Goal: Check status: Check status

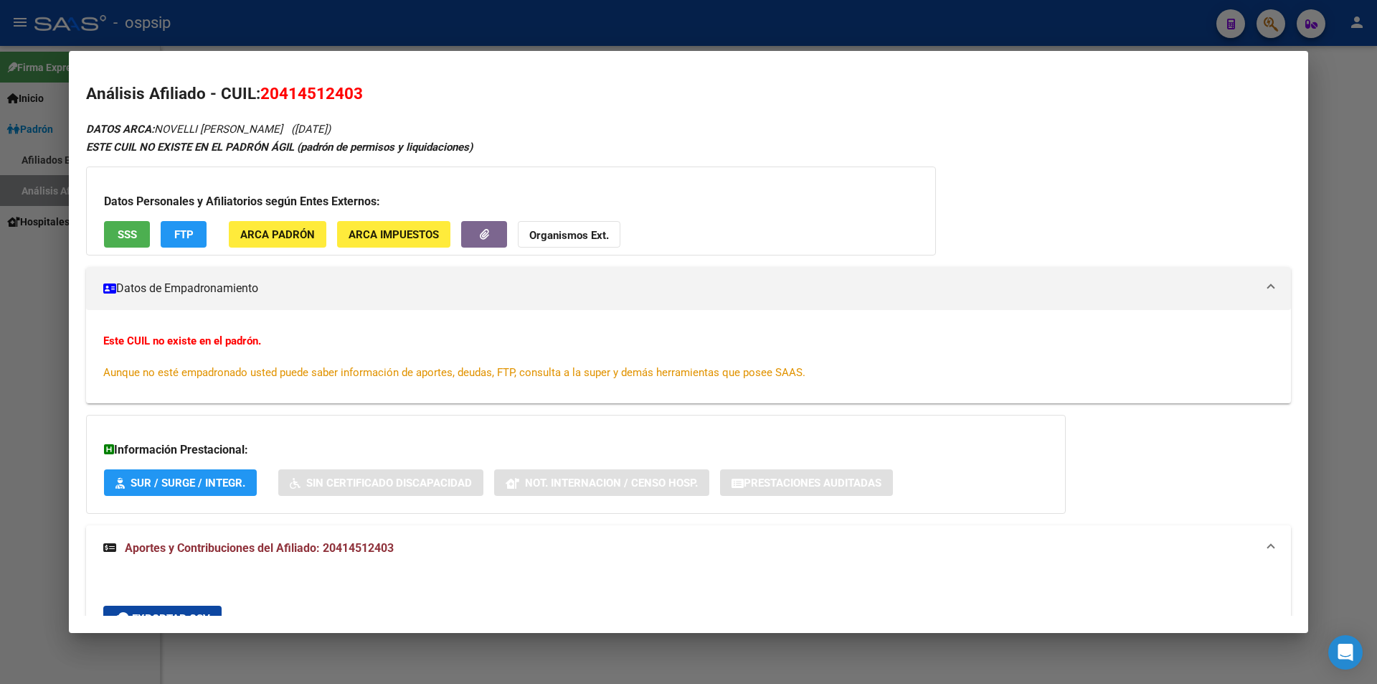
scroll to position [310, 0]
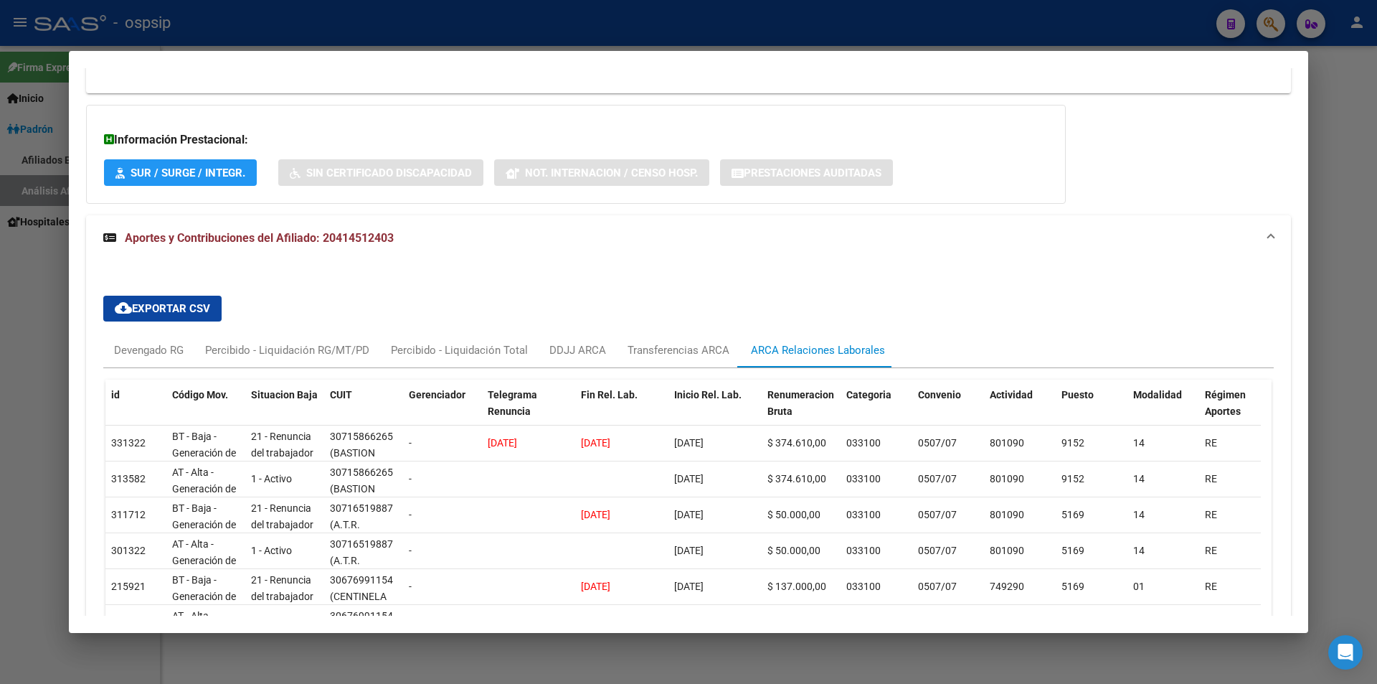
click at [654, 36] on div at bounding box center [688, 342] width 1377 height 684
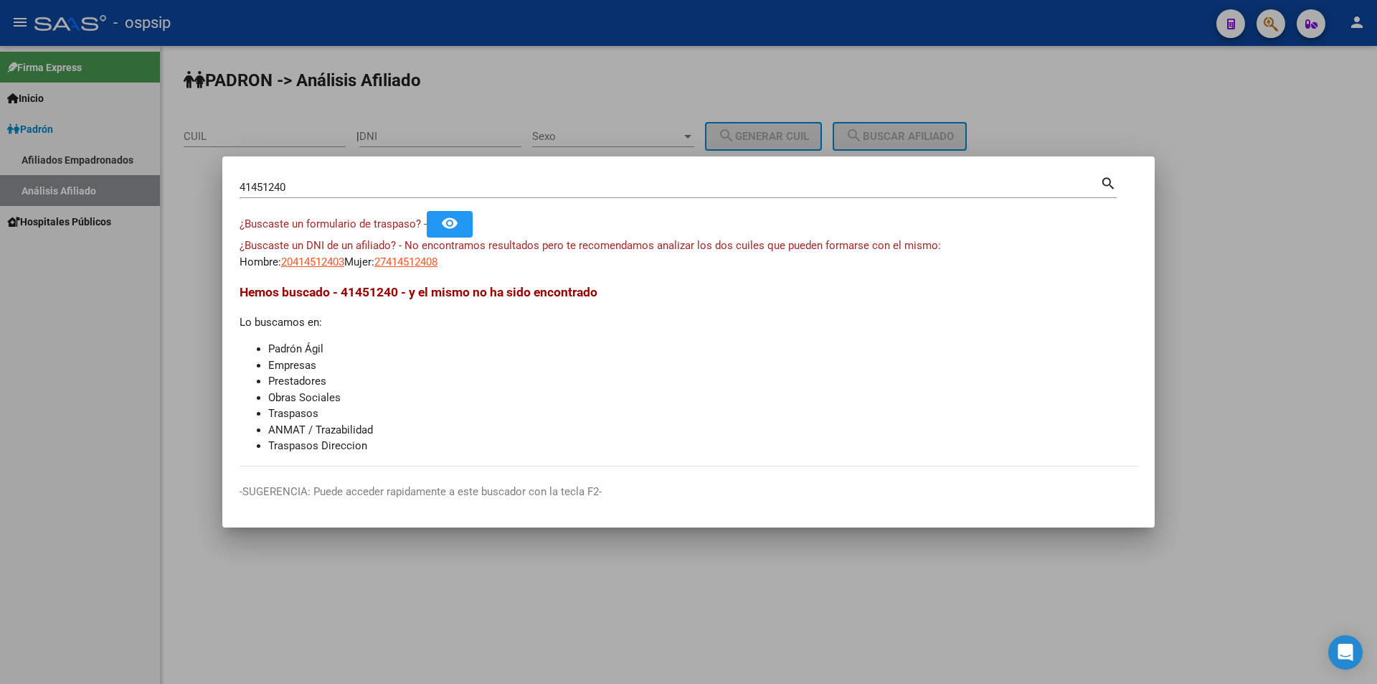
drag, startPoint x: 661, startPoint y: 34, endPoint x: 671, endPoint y: 34, distance: 10.8
click at [664, 34] on div at bounding box center [688, 342] width 1377 height 684
drag, startPoint x: 671, startPoint y: 34, endPoint x: 714, endPoint y: 34, distance: 42.3
click at [675, 34] on div "- ospsip" at bounding box center [619, 23] width 1171 height 32
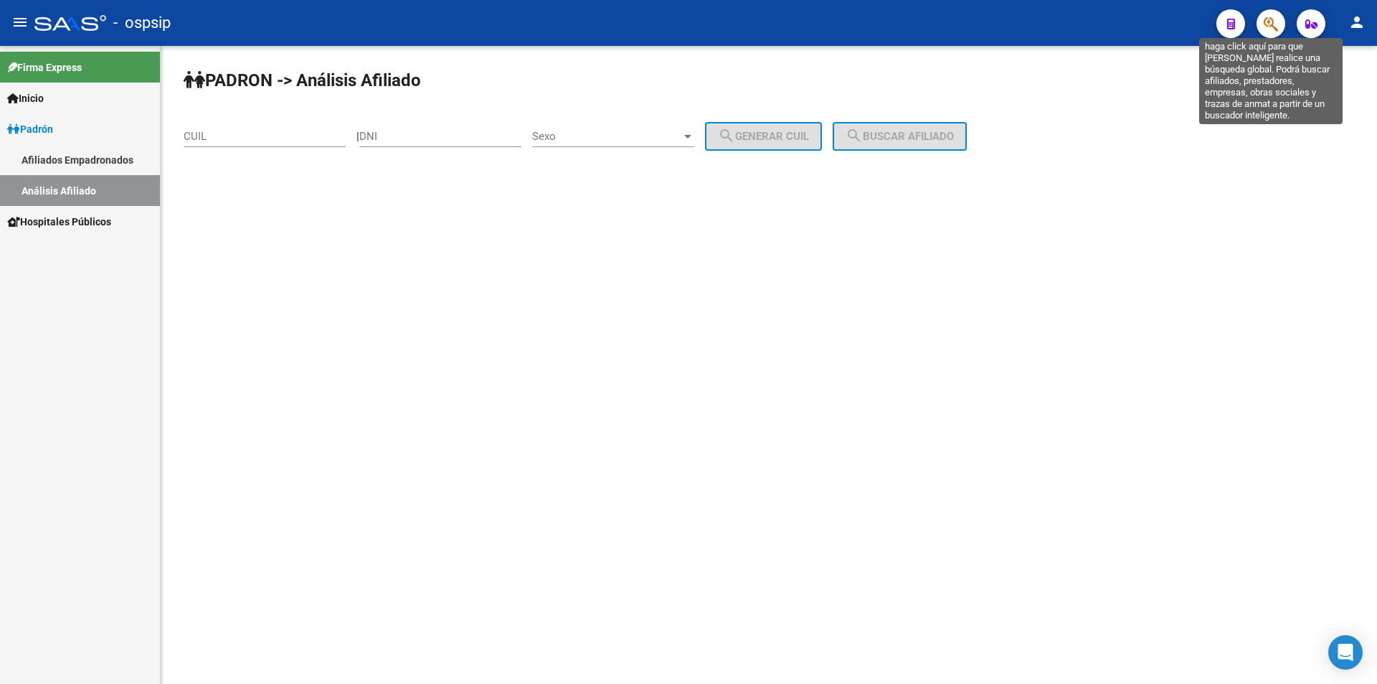
click at [1268, 27] on icon "button" at bounding box center [1271, 24] width 14 height 16
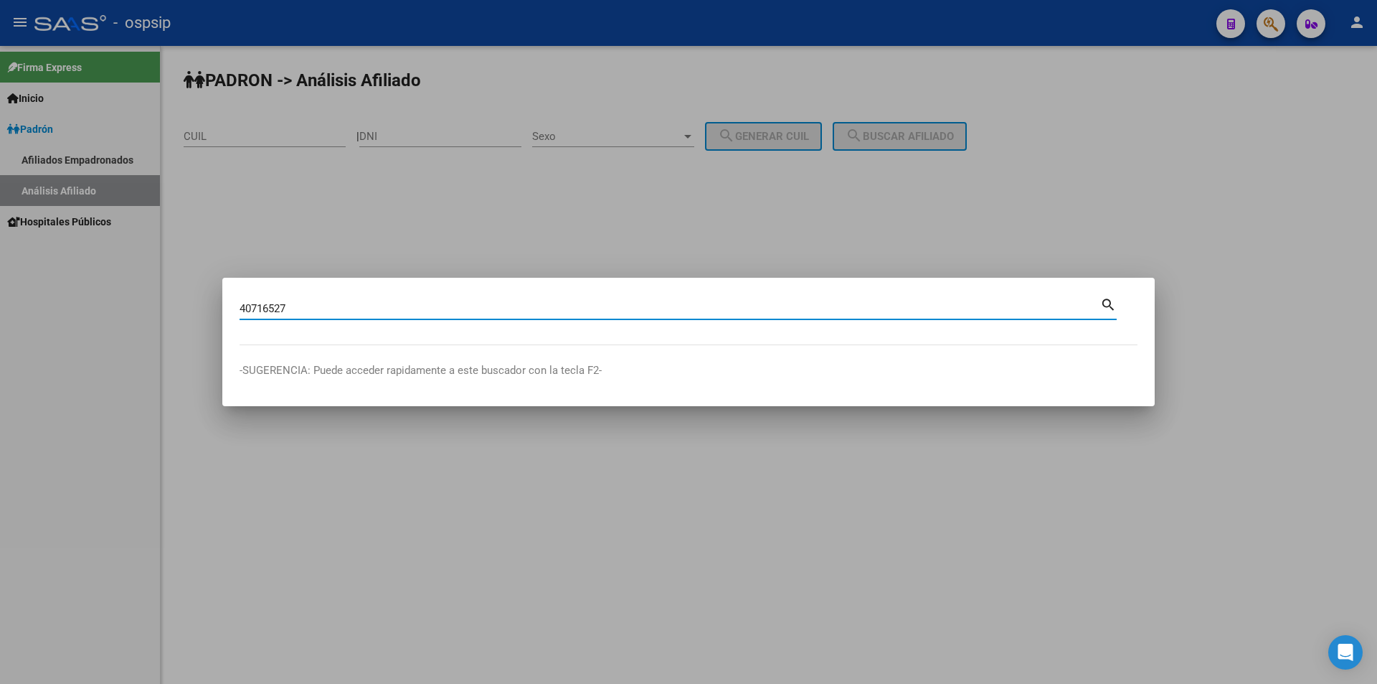
type input "40716527"
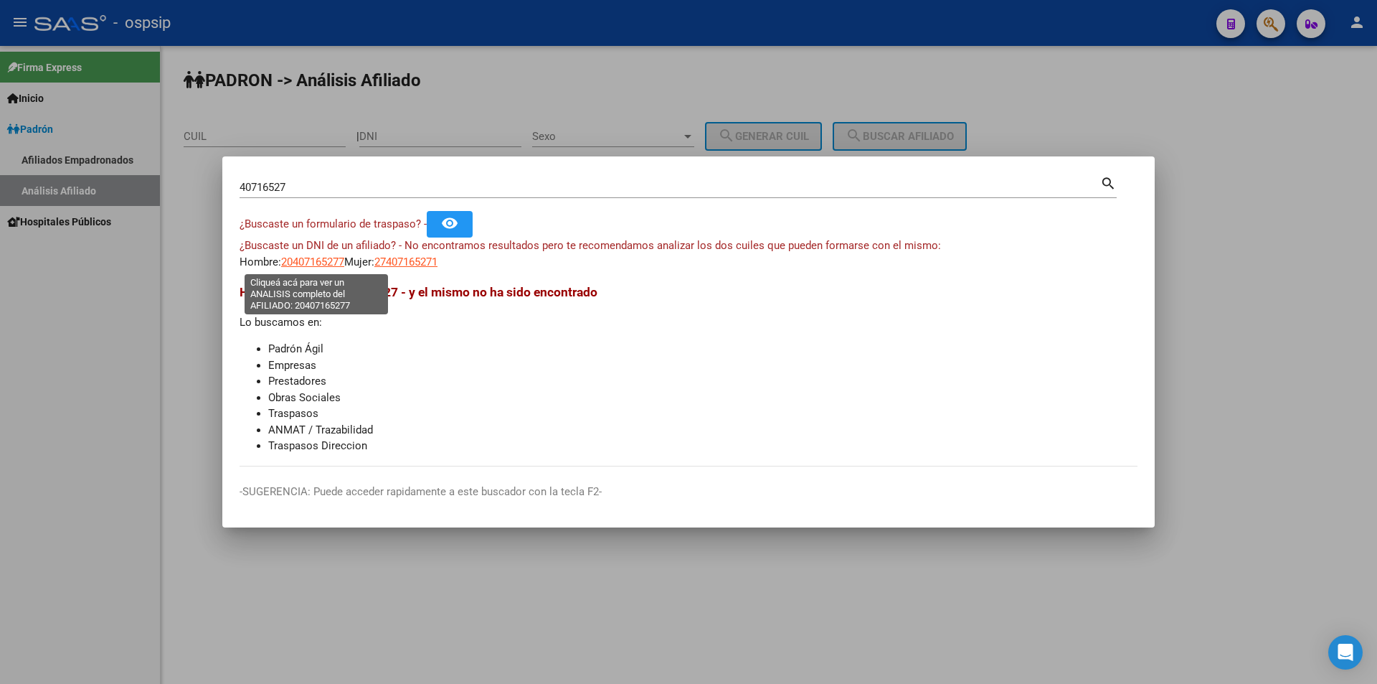
click at [308, 265] on span "20407165277" at bounding box center [312, 261] width 63 height 13
type textarea "20407165277"
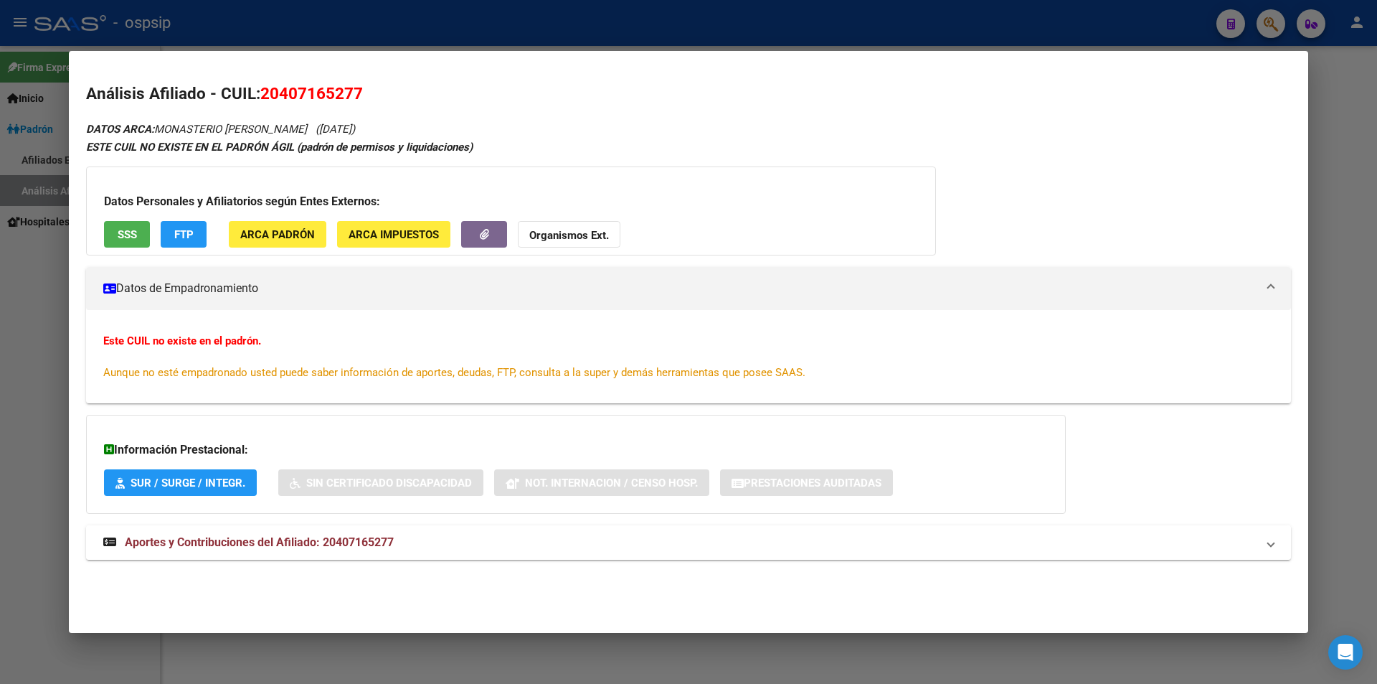
click at [290, 542] on span "Aportes y Contribuciones del Afiliado: 20407165277" at bounding box center [259, 542] width 269 height 14
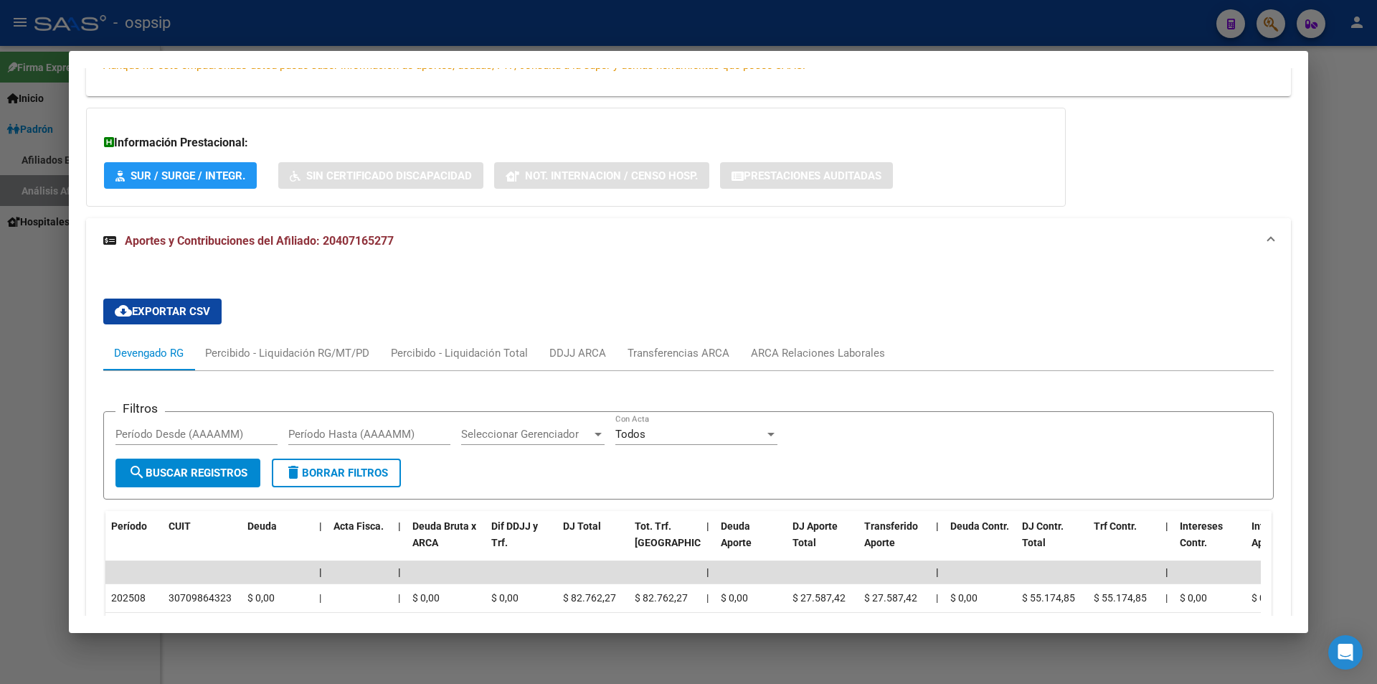
scroll to position [132, 0]
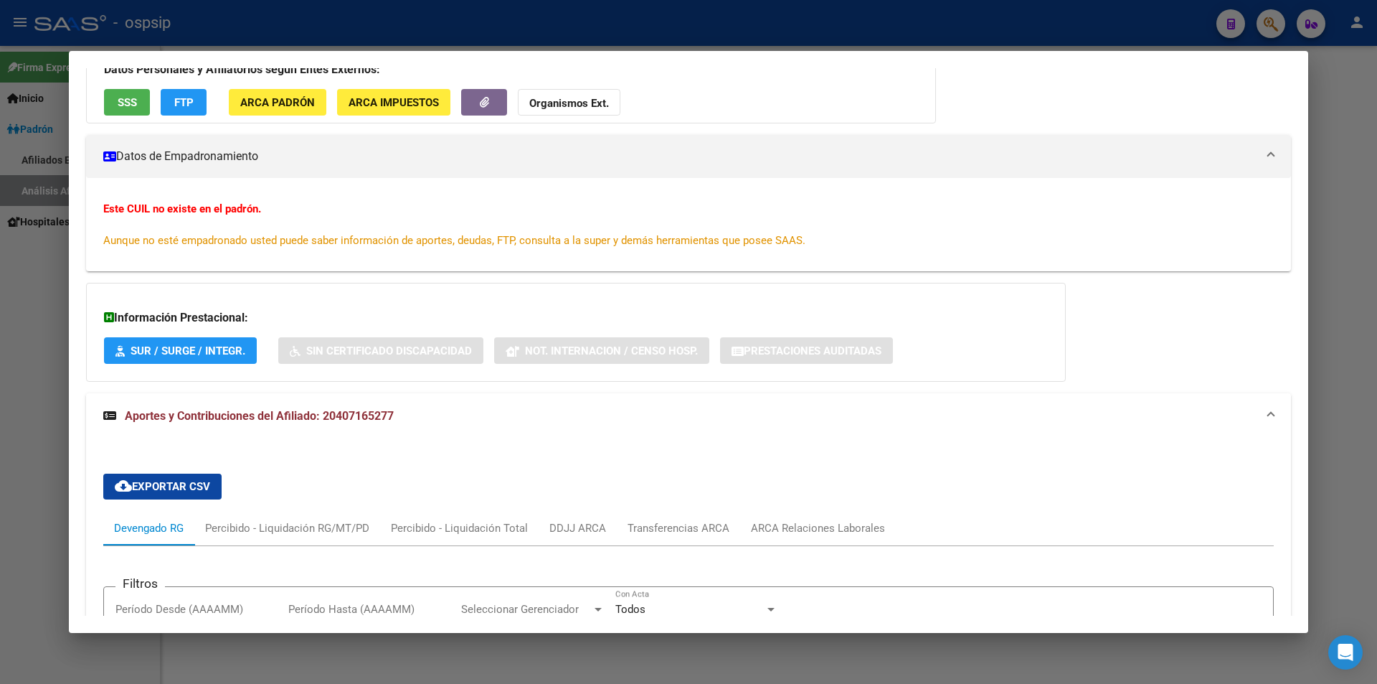
click at [121, 103] on span "SSS" at bounding box center [127, 102] width 19 height 13
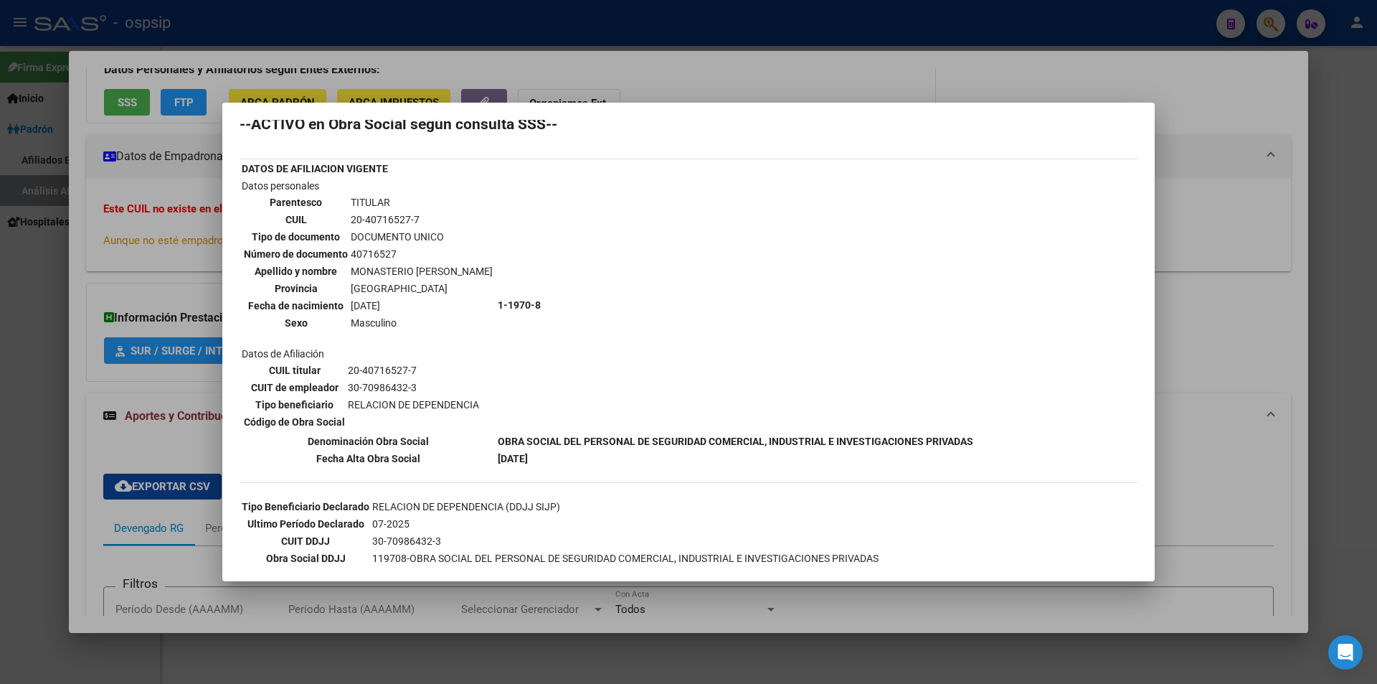
scroll to position [0, 0]
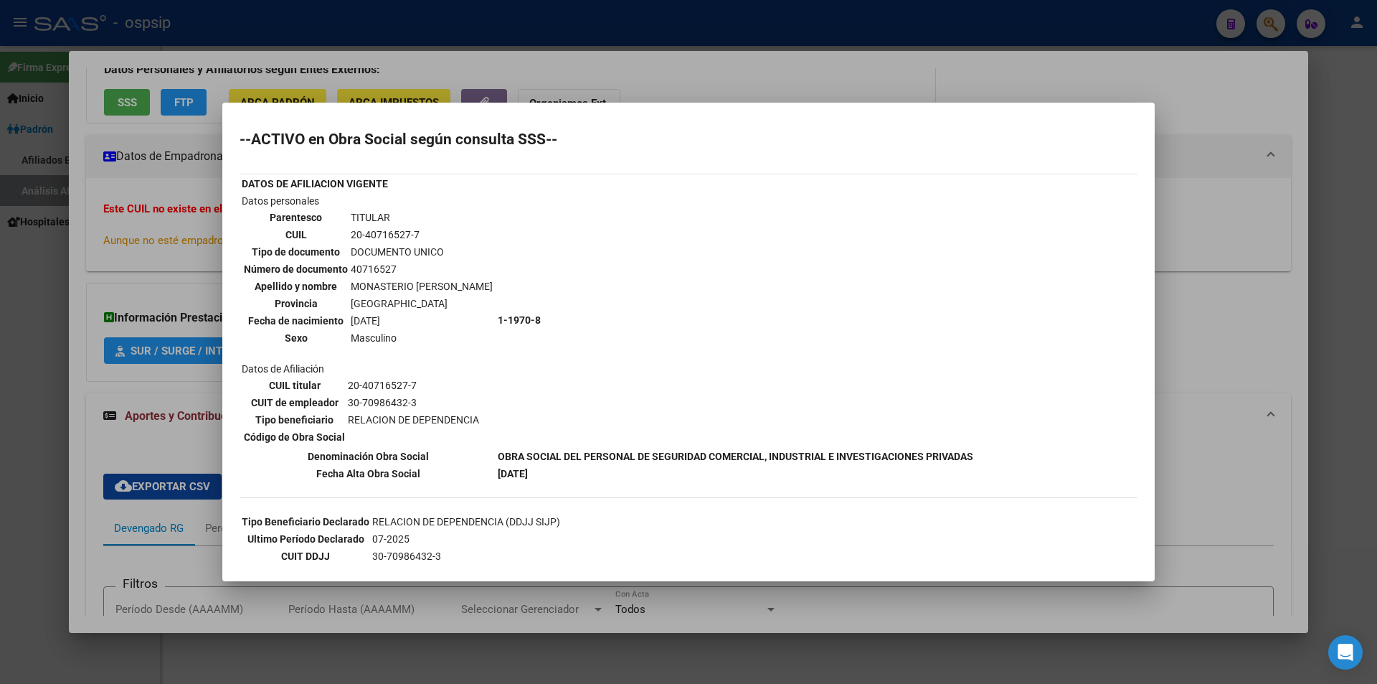
click at [669, 59] on div at bounding box center [688, 342] width 1377 height 684
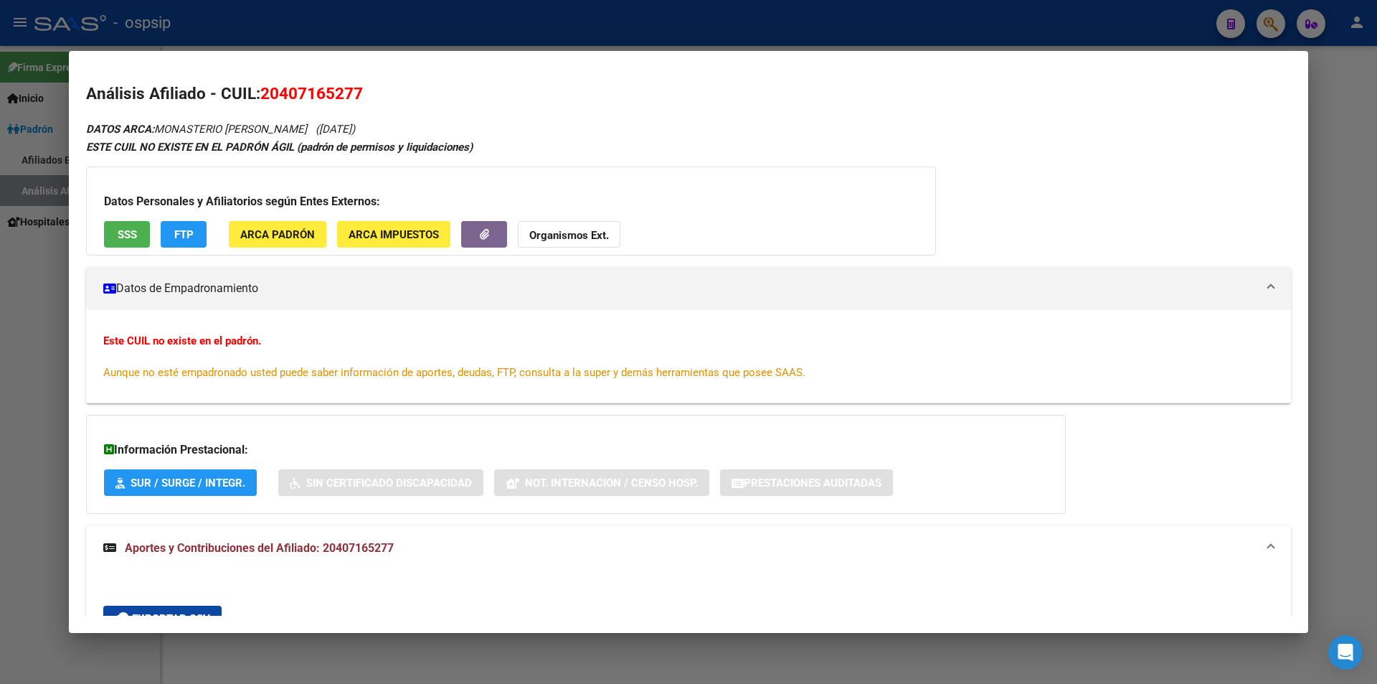
click at [138, 242] on button "SSS" at bounding box center [127, 234] width 46 height 27
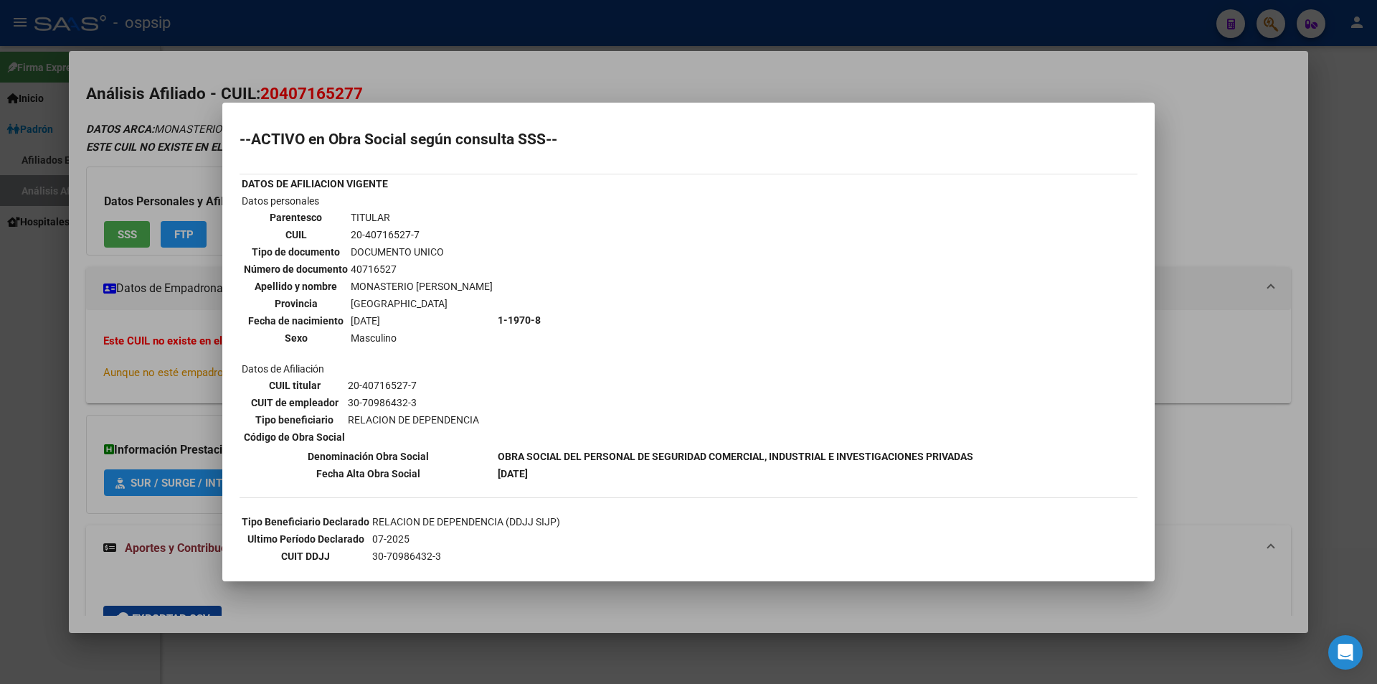
scroll to position [113, 0]
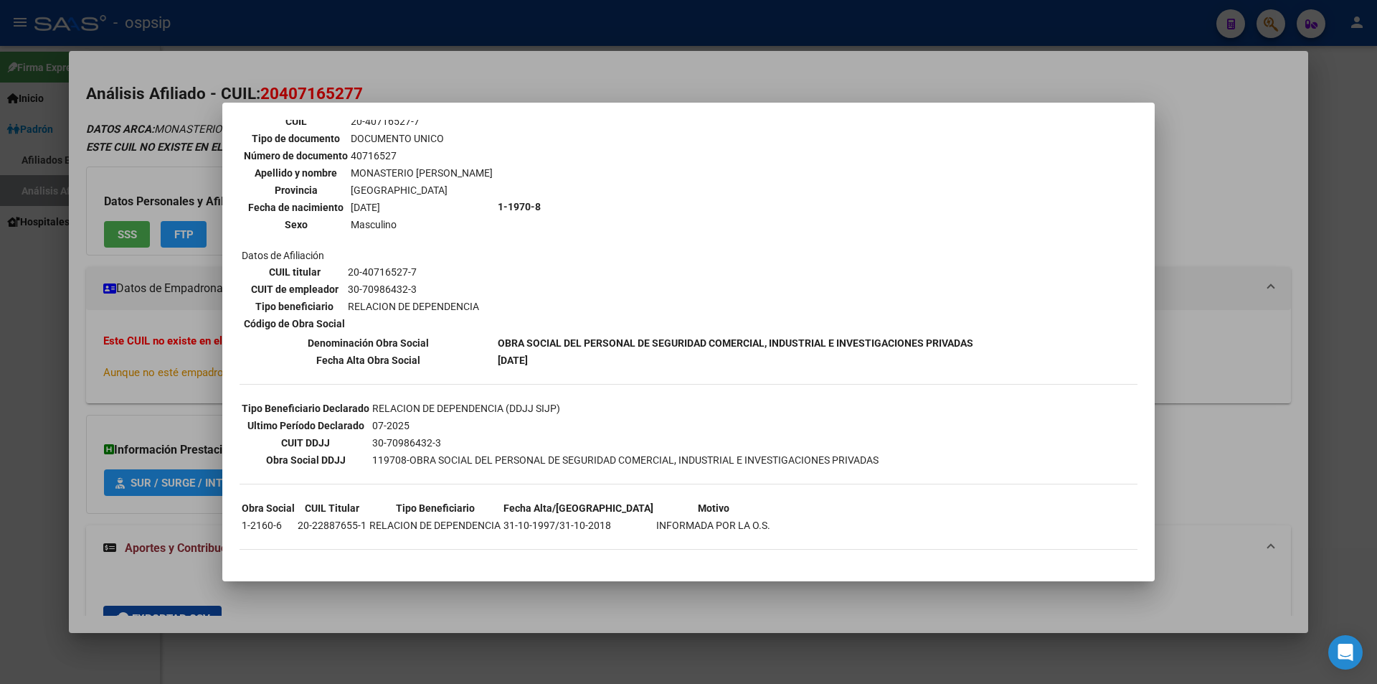
click at [813, 81] on div at bounding box center [688, 342] width 1377 height 684
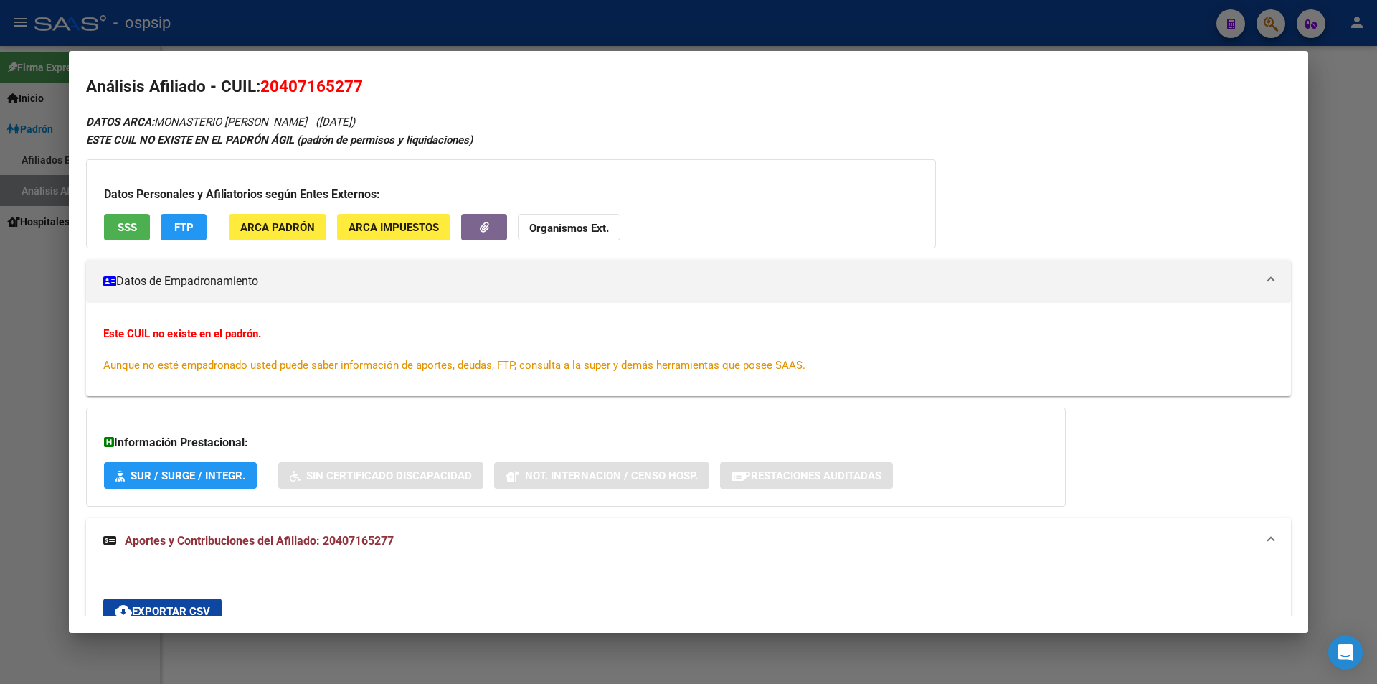
scroll to position [0, 0]
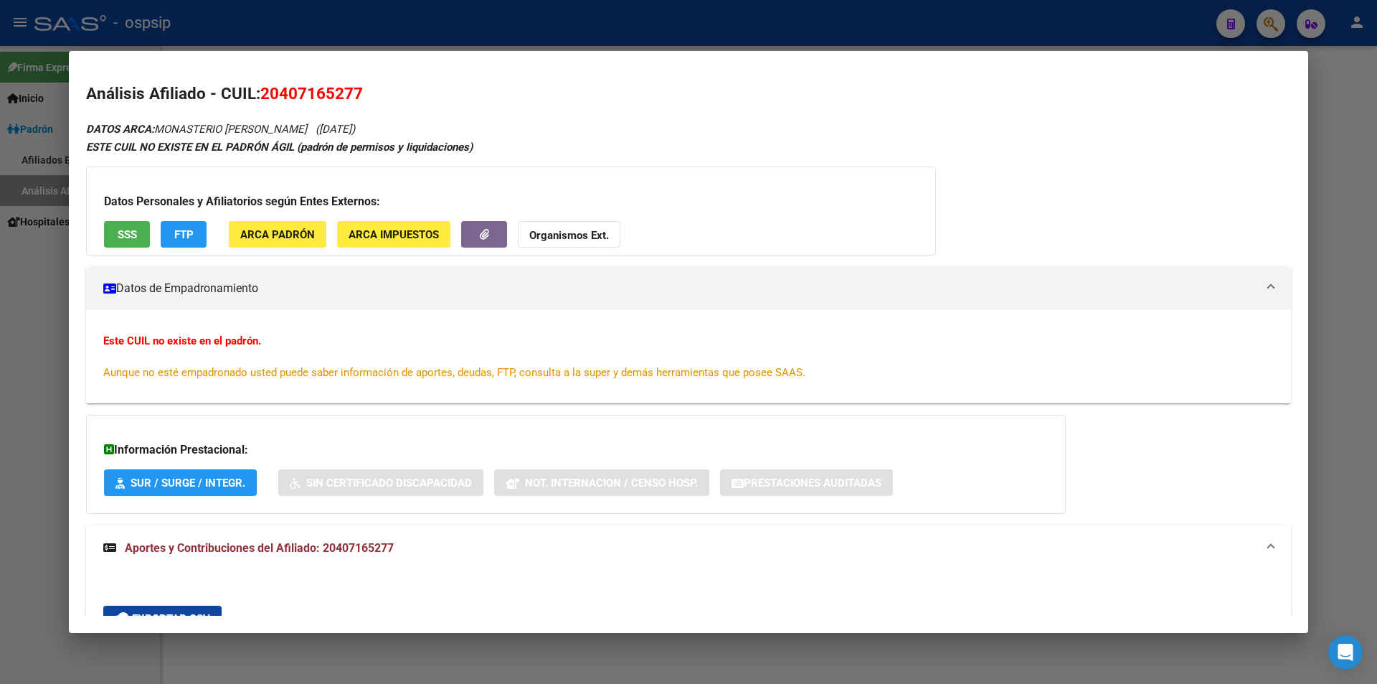
click at [654, 36] on div at bounding box center [688, 342] width 1377 height 684
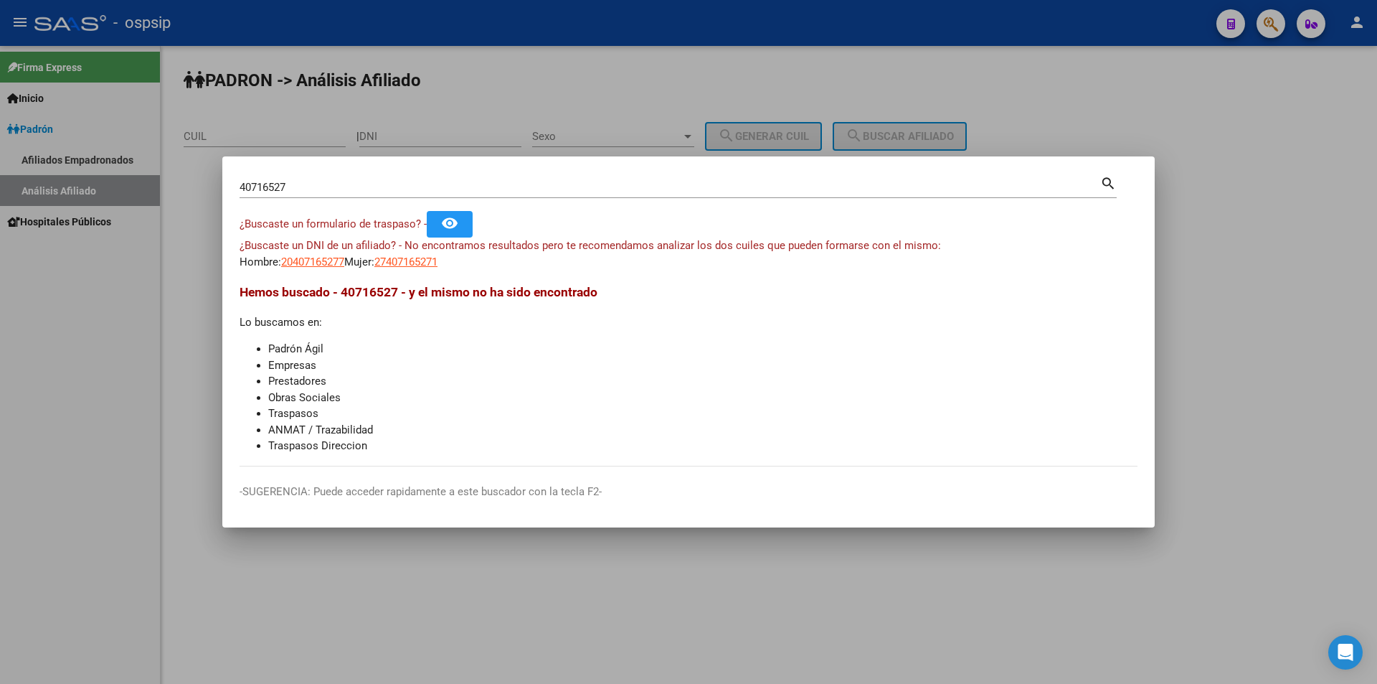
click at [654, 36] on div at bounding box center [688, 342] width 1377 height 684
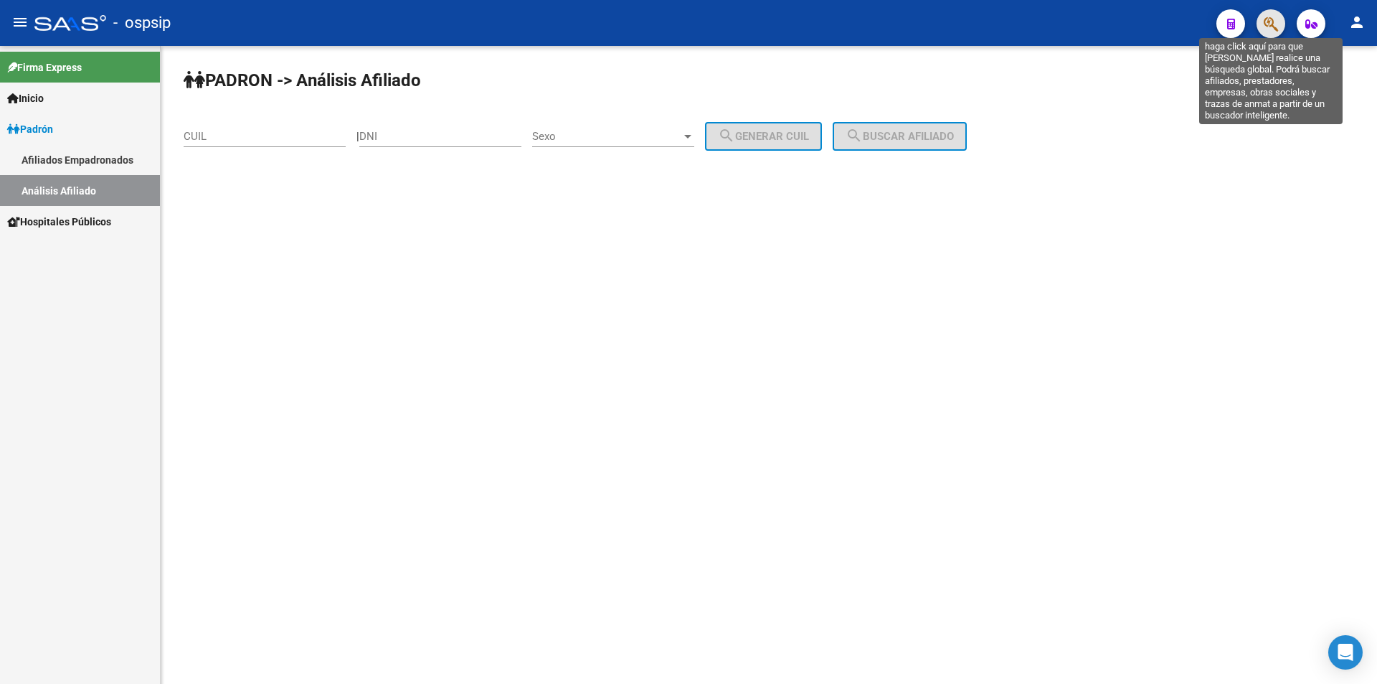
click at [1270, 26] on icon "button" at bounding box center [1271, 24] width 14 height 16
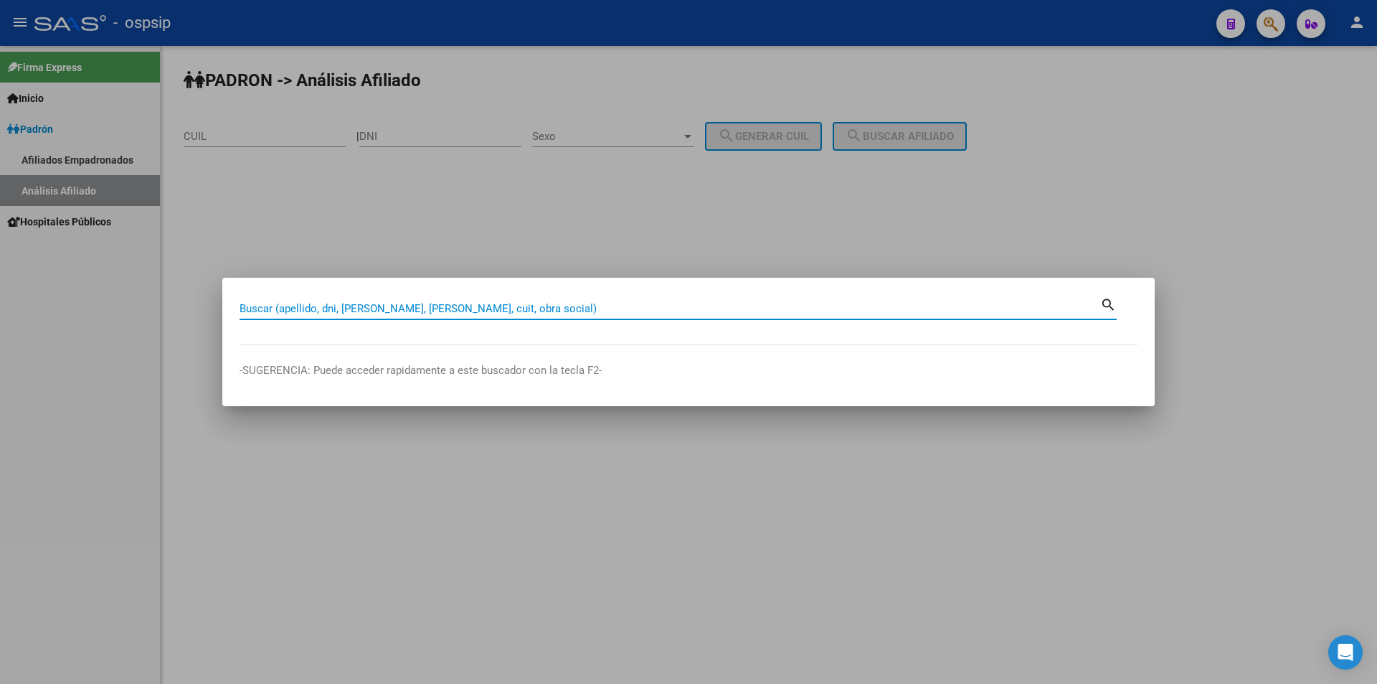
click at [462, 305] on input "Buscar (apellido, dni, [PERSON_NAME], [PERSON_NAME], cuit, obra social)" at bounding box center [670, 308] width 861 height 13
type input "31753732"
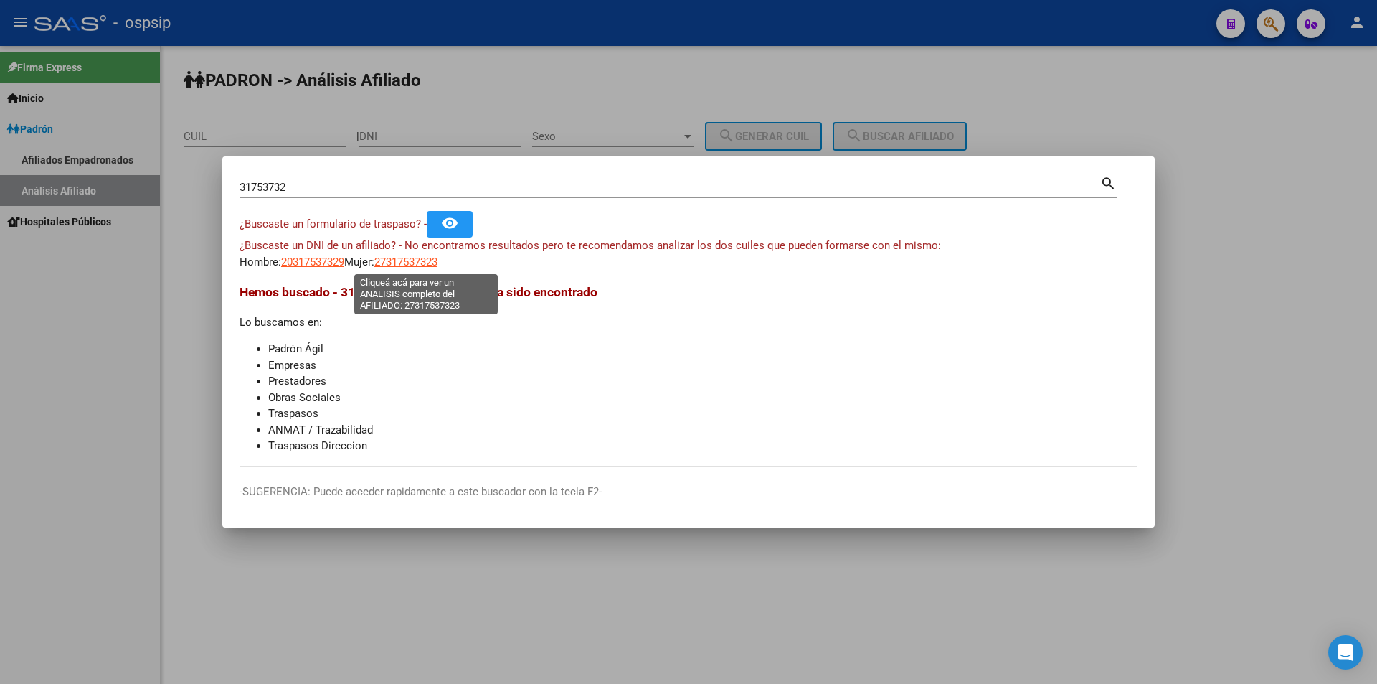
click at [426, 263] on span "27317537323" at bounding box center [405, 261] width 63 height 13
type textarea "27317537323"
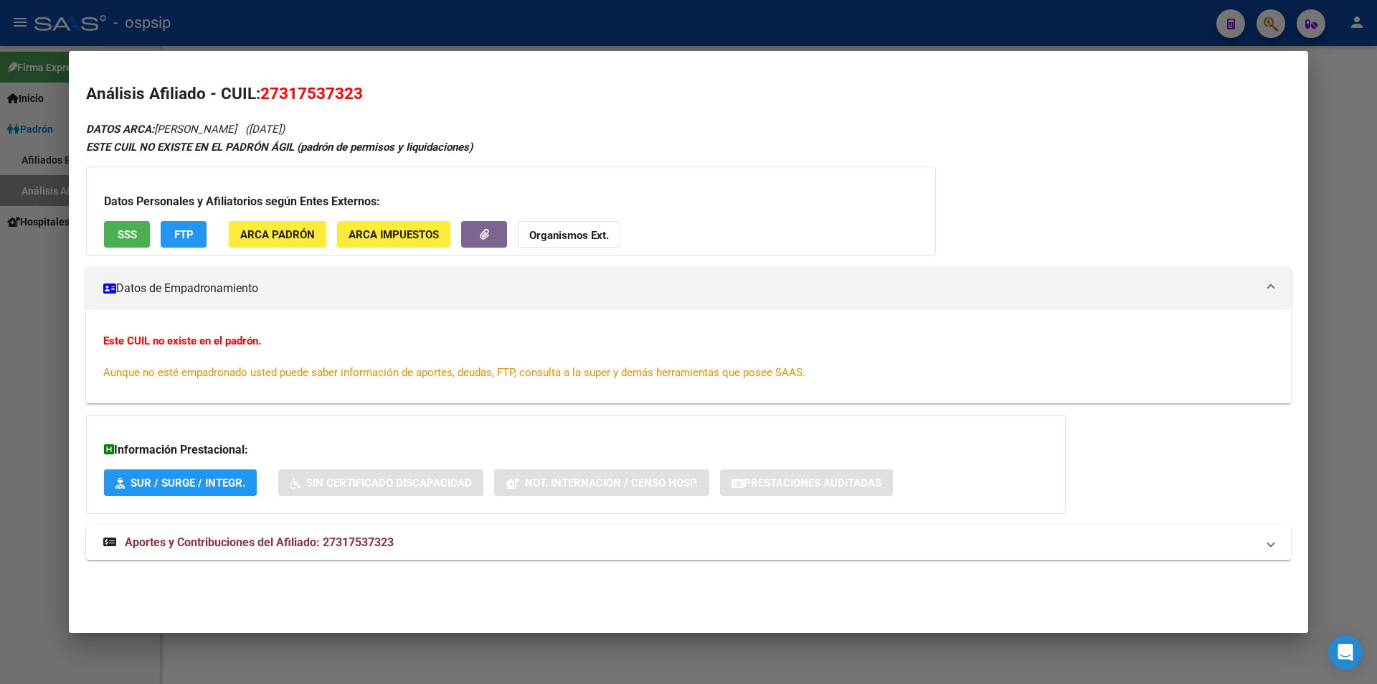
click at [398, 16] on div at bounding box center [688, 342] width 1377 height 684
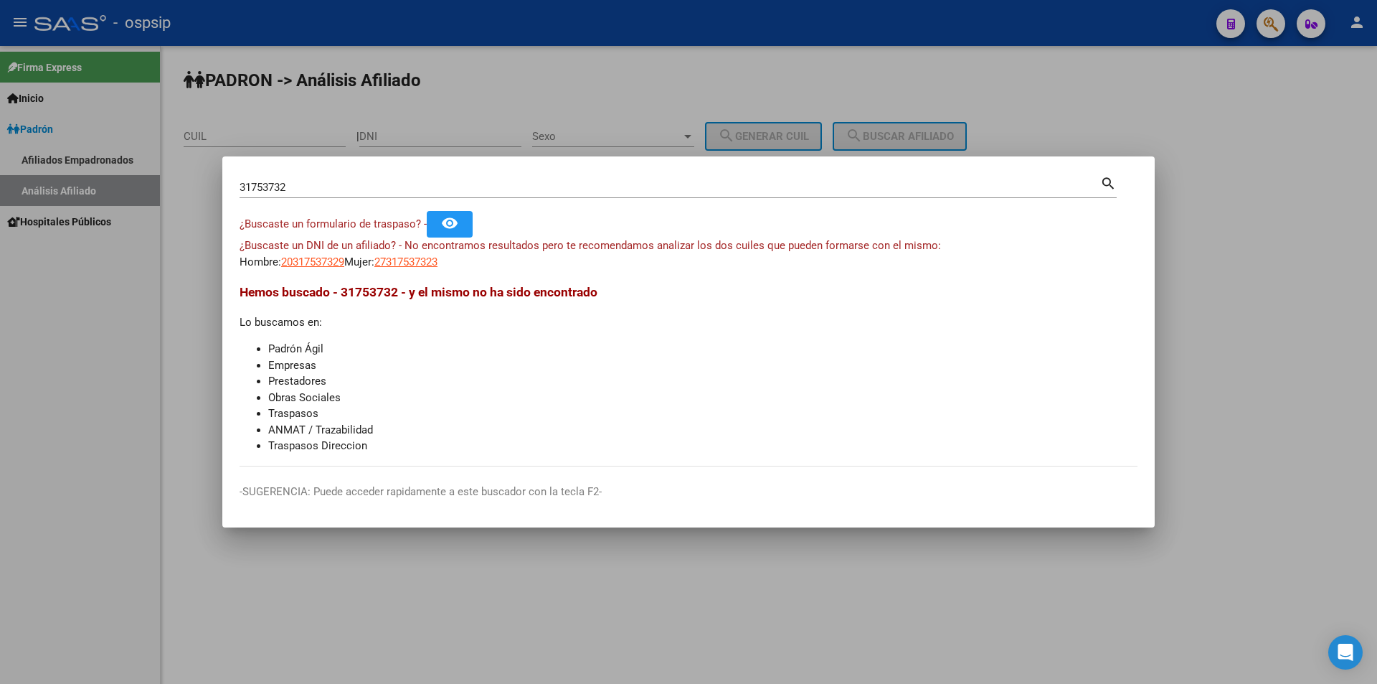
click at [258, 185] on input "31753732" at bounding box center [670, 187] width 861 height 13
type input "31353732"
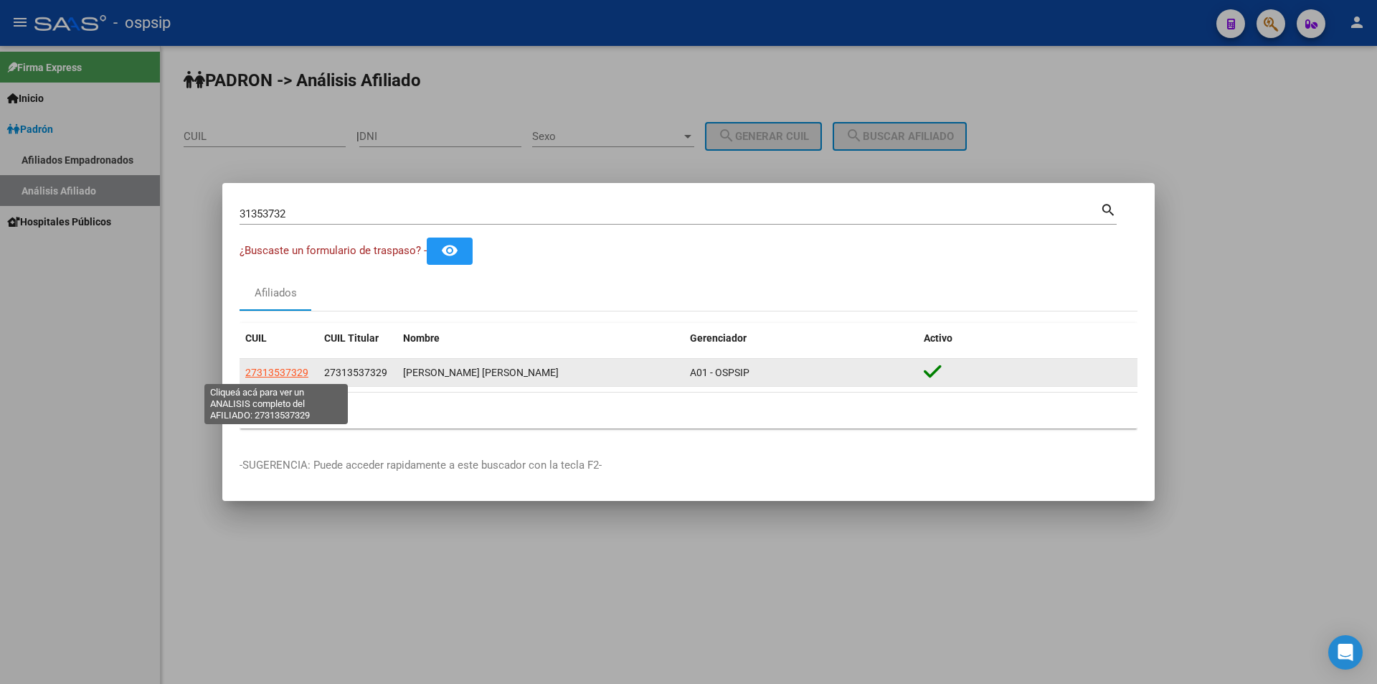
click at [293, 376] on span "27313537329" at bounding box center [276, 372] width 63 height 11
type textarea "27313537329"
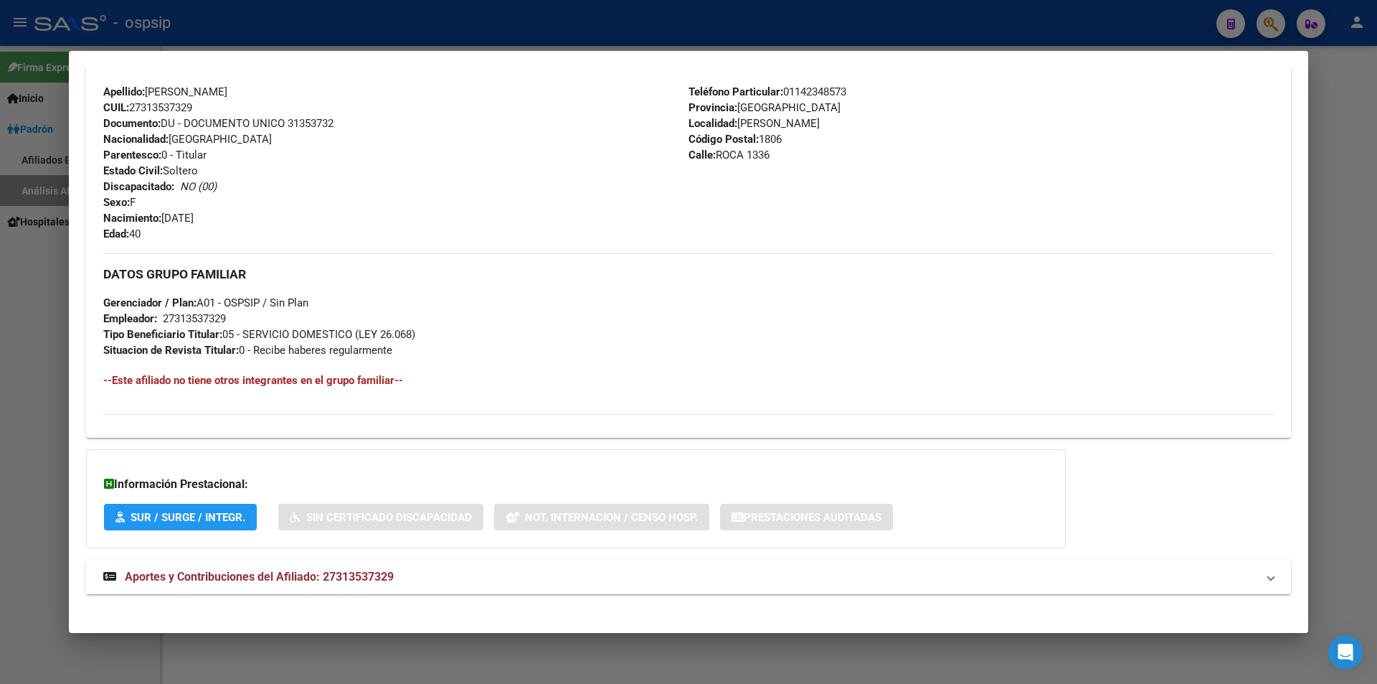
scroll to position [486, 0]
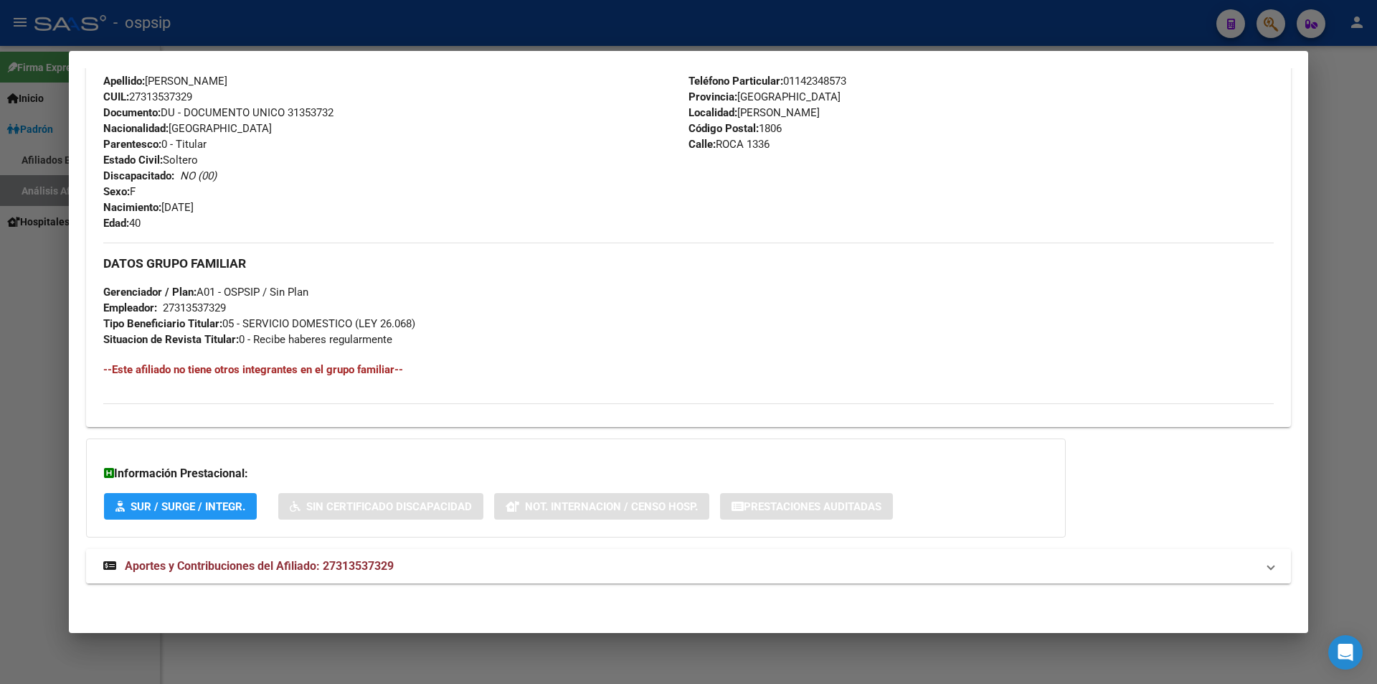
click at [309, 566] on span "Aportes y Contribuciones del Afiliado: 27313537329" at bounding box center [259, 566] width 269 height 14
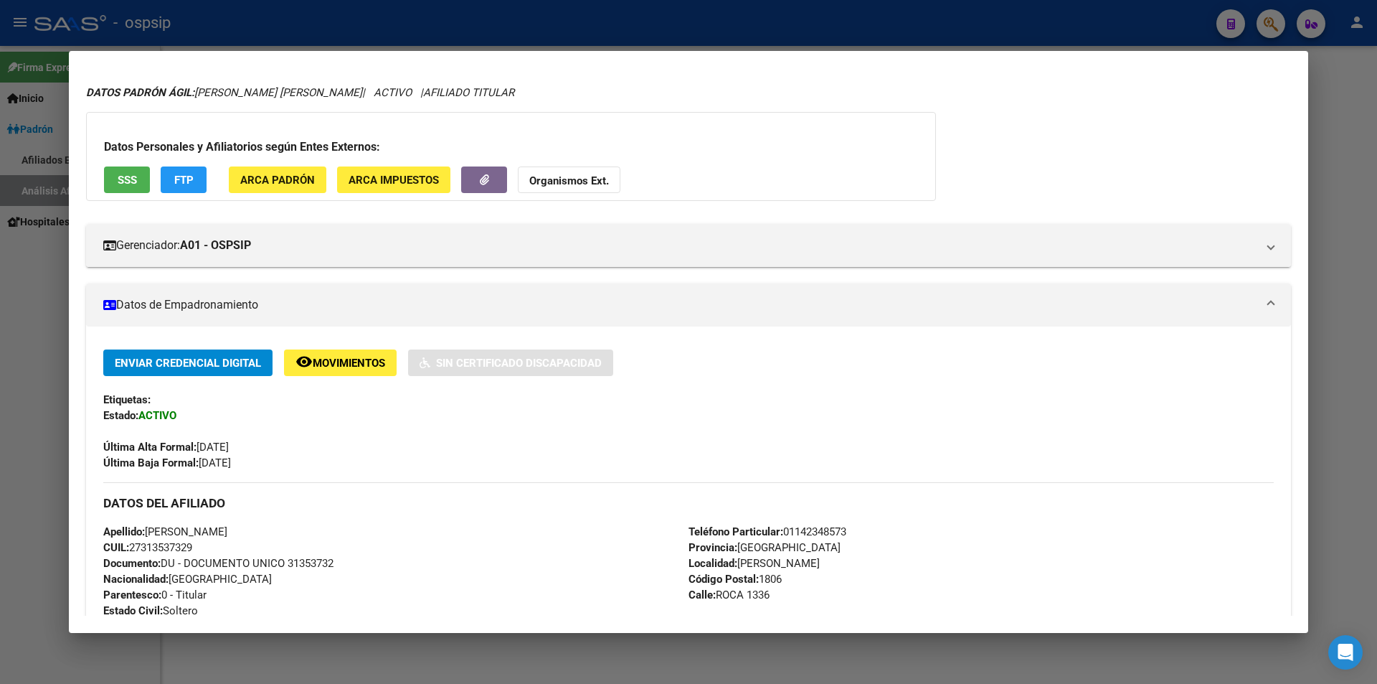
scroll to position [0, 0]
